Goal: Navigation & Orientation: Find specific page/section

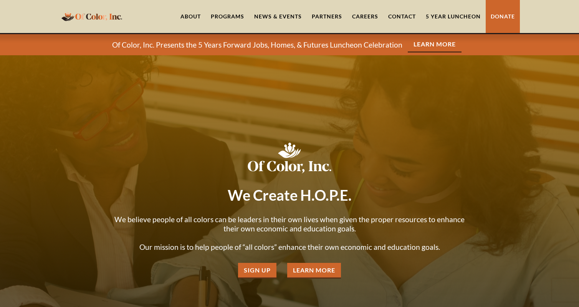
click at [189, 17] on link "About" at bounding box center [191, 16] width 30 height 33
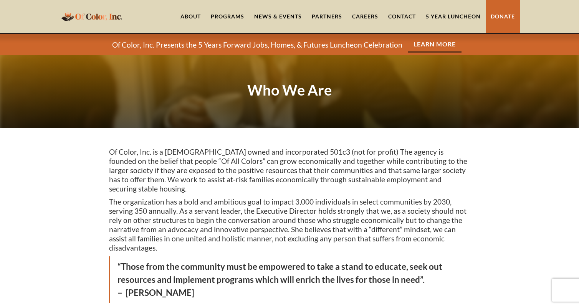
click at [105, 18] on img "home" at bounding box center [91, 16] width 65 height 15
